Goal: Task Accomplishment & Management: Manage account settings

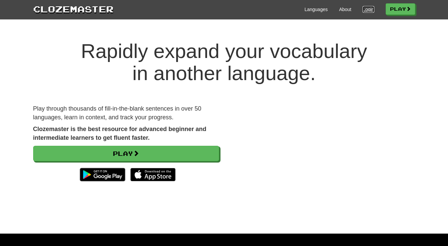
click at [363, 8] on link "Login" at bounding box center [367, 9] width 11 height 7
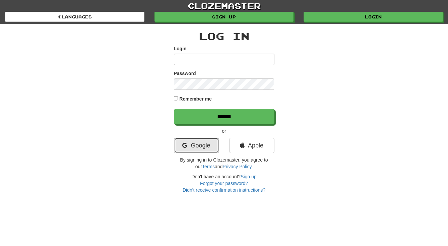
click at [197, 147] on link "Google" at bounding box center [196, 145] width 45 height 15
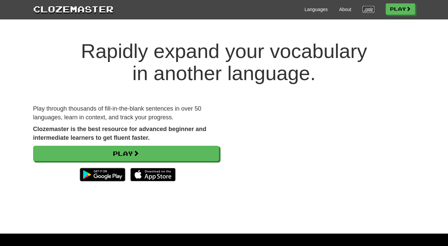
click at [365, 8] on link "Login" at bounding box center [367, 9] width 11 height 7
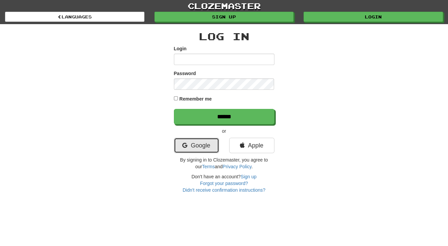
click at [198, 147] on link "Google" at bounding box center [196, 145] width 45 height 15
